Goal: Find specific page/section: Find specific page/section

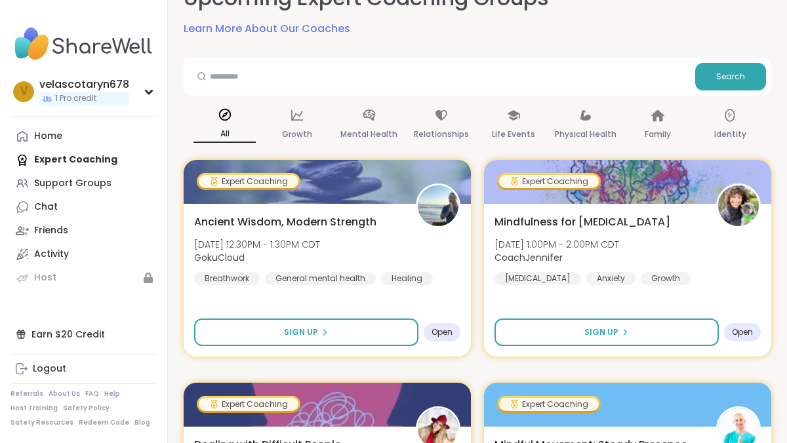
scroll to position [98, 0]
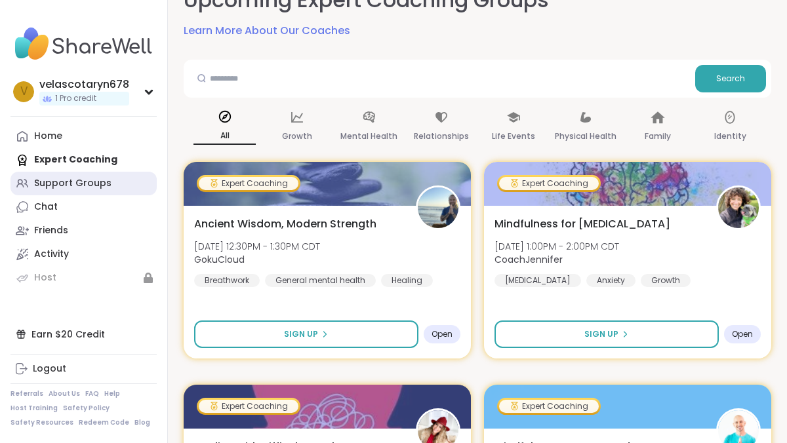
click at [91, 182] on div "Support Groups" at bounding box center [72, 183] width 77 height 13
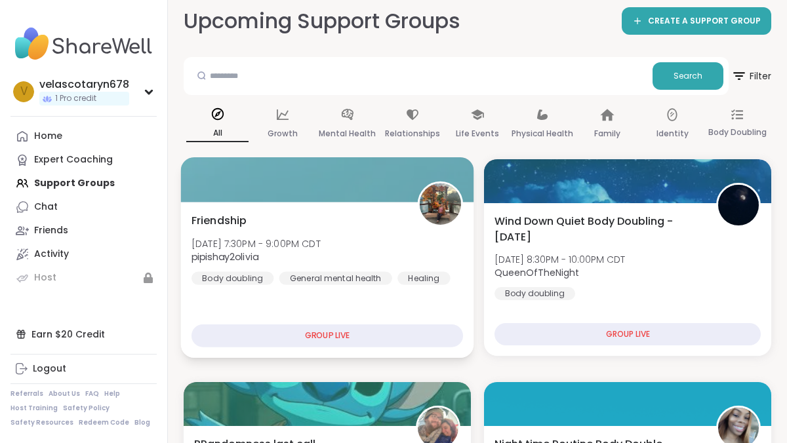
scroll to position [89, 0]
